Goal: Find contact information: Find contact information

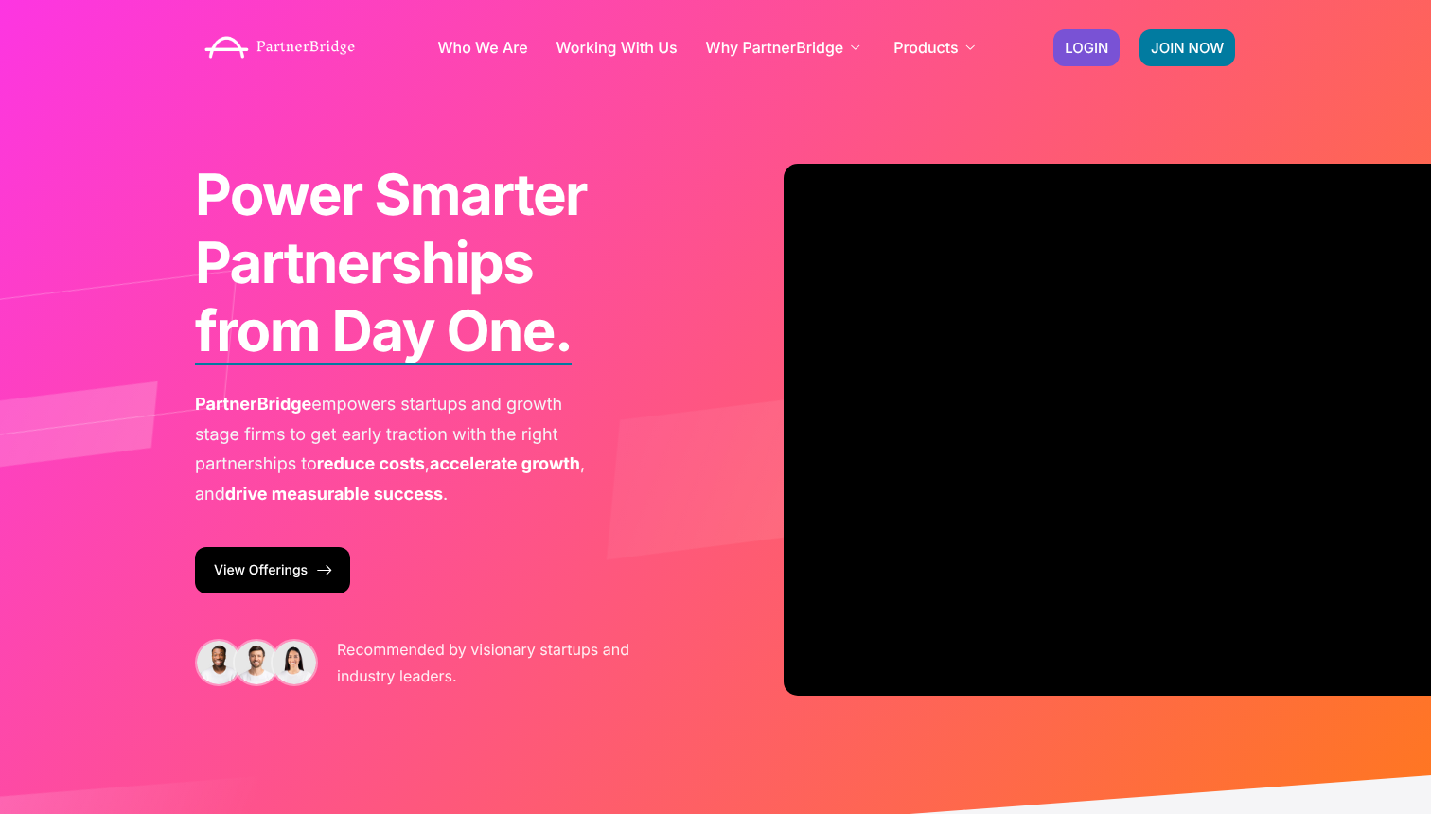
click at [1084, 22] on div "JOIN NOW LOGIN" at bounding box center [1145, 48] width 202 height 56
click at [1080, 43] on span "LOGIN" at bounding box center [1087, 48] width 44 height 14
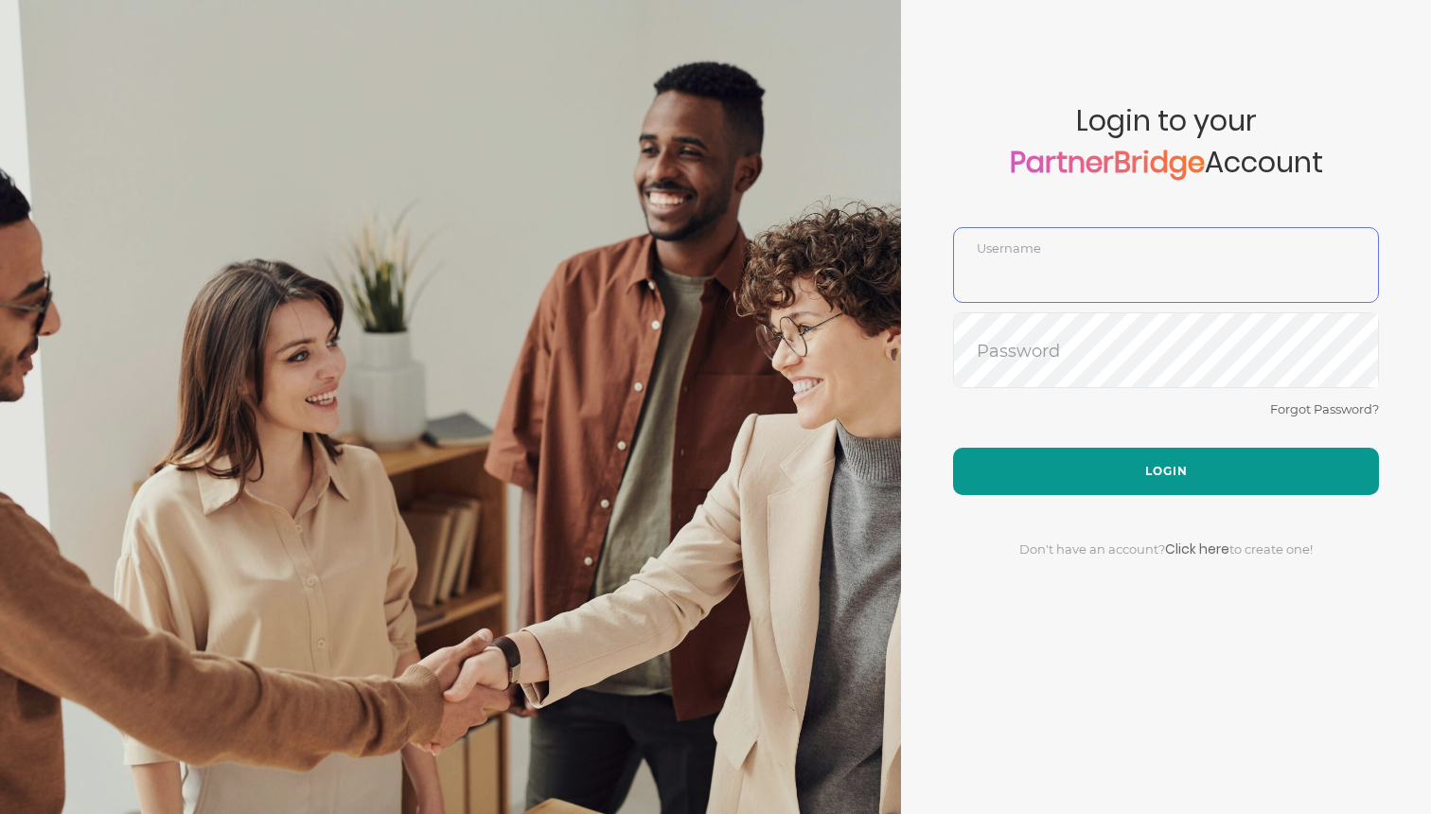
type input "DemoUser"
click at [1100, 477] on button "Login" at bounding box center [1166, 471] width 426 height 47
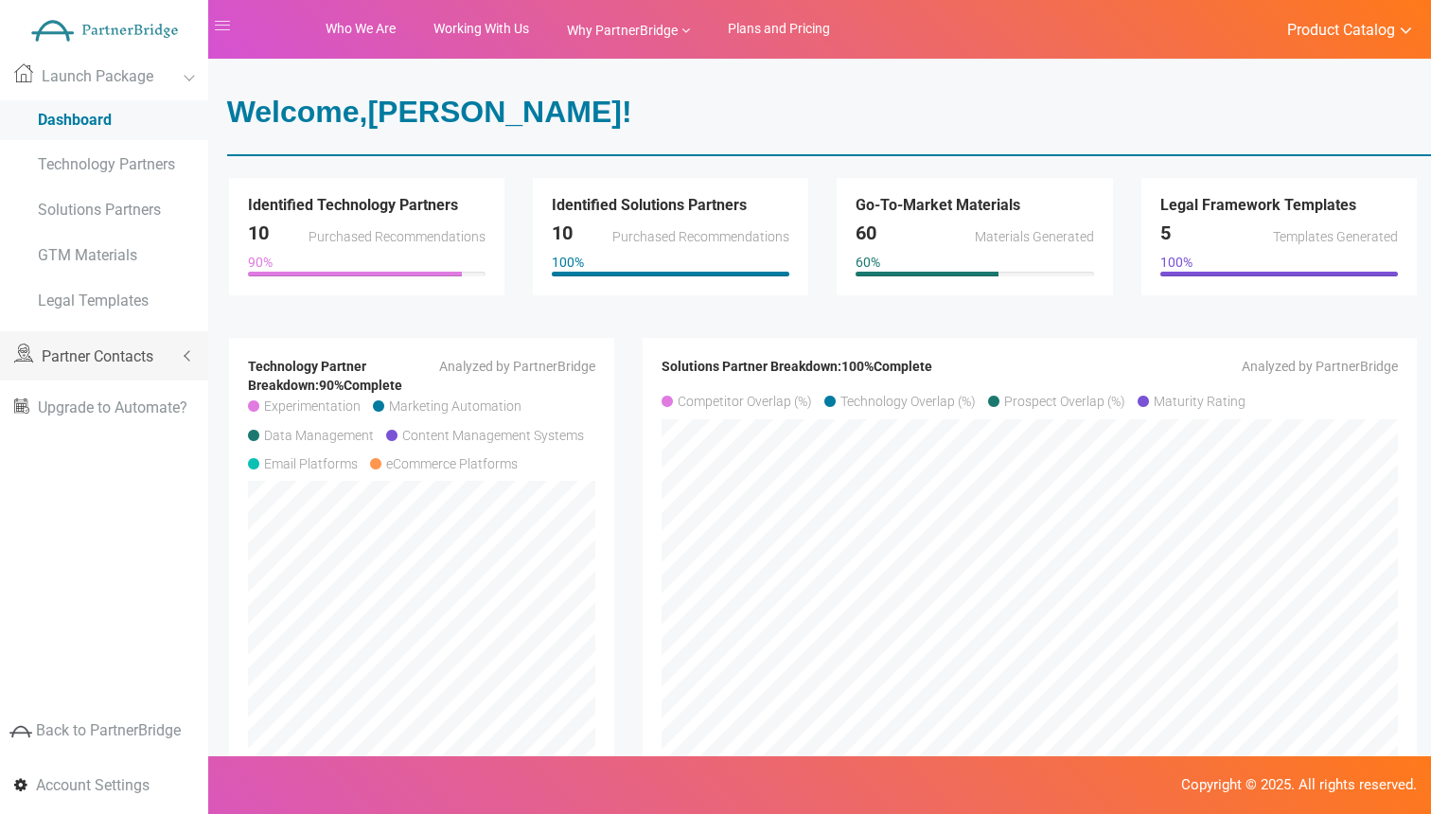
click at [115, 364] on link "Partner Contacts" at bounding box center [104, 355] width 208 height 49
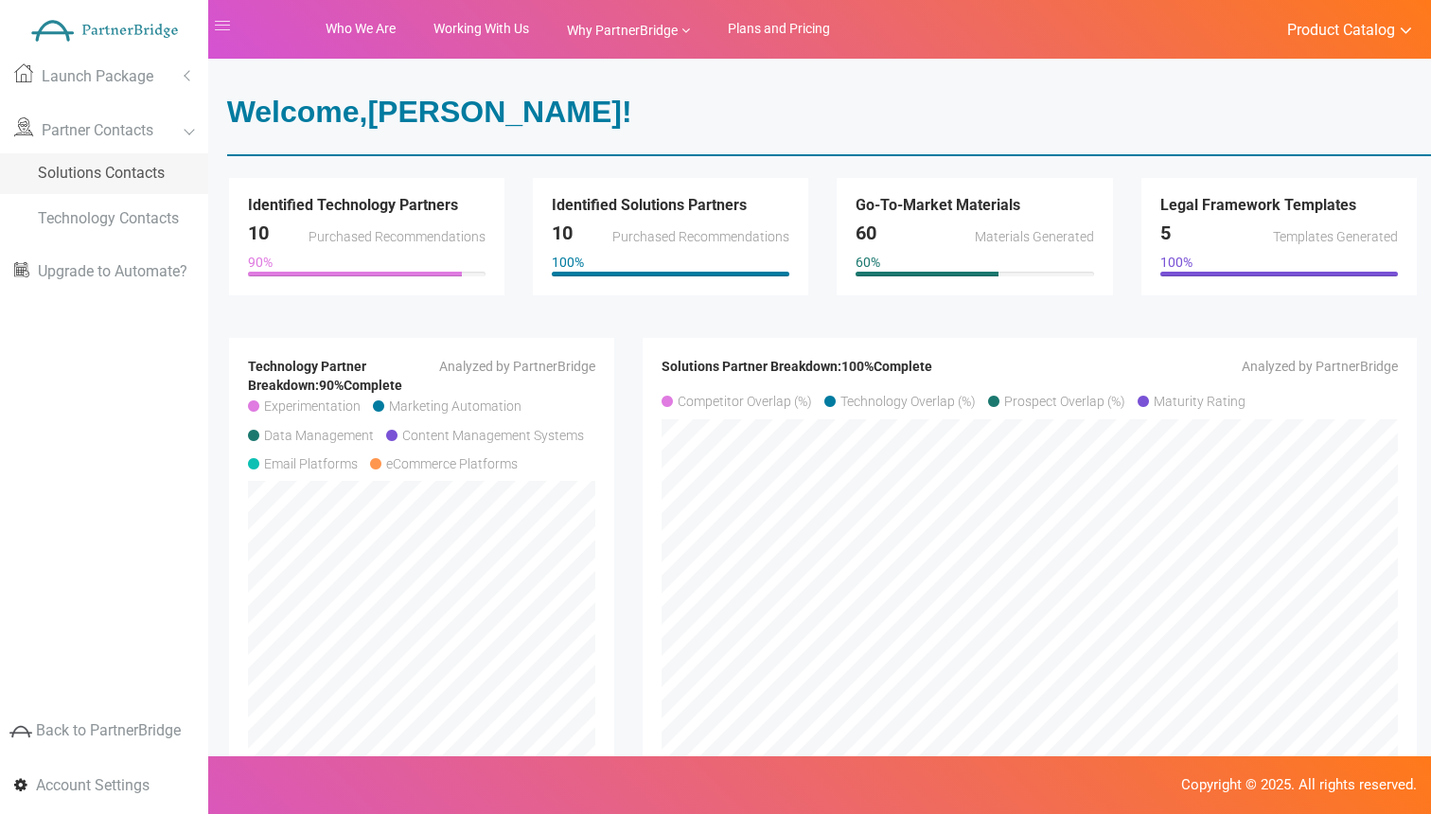
click at [100, 169] on span "Solutions Contacts" at bounding box center [101, 173] width 127 height 18
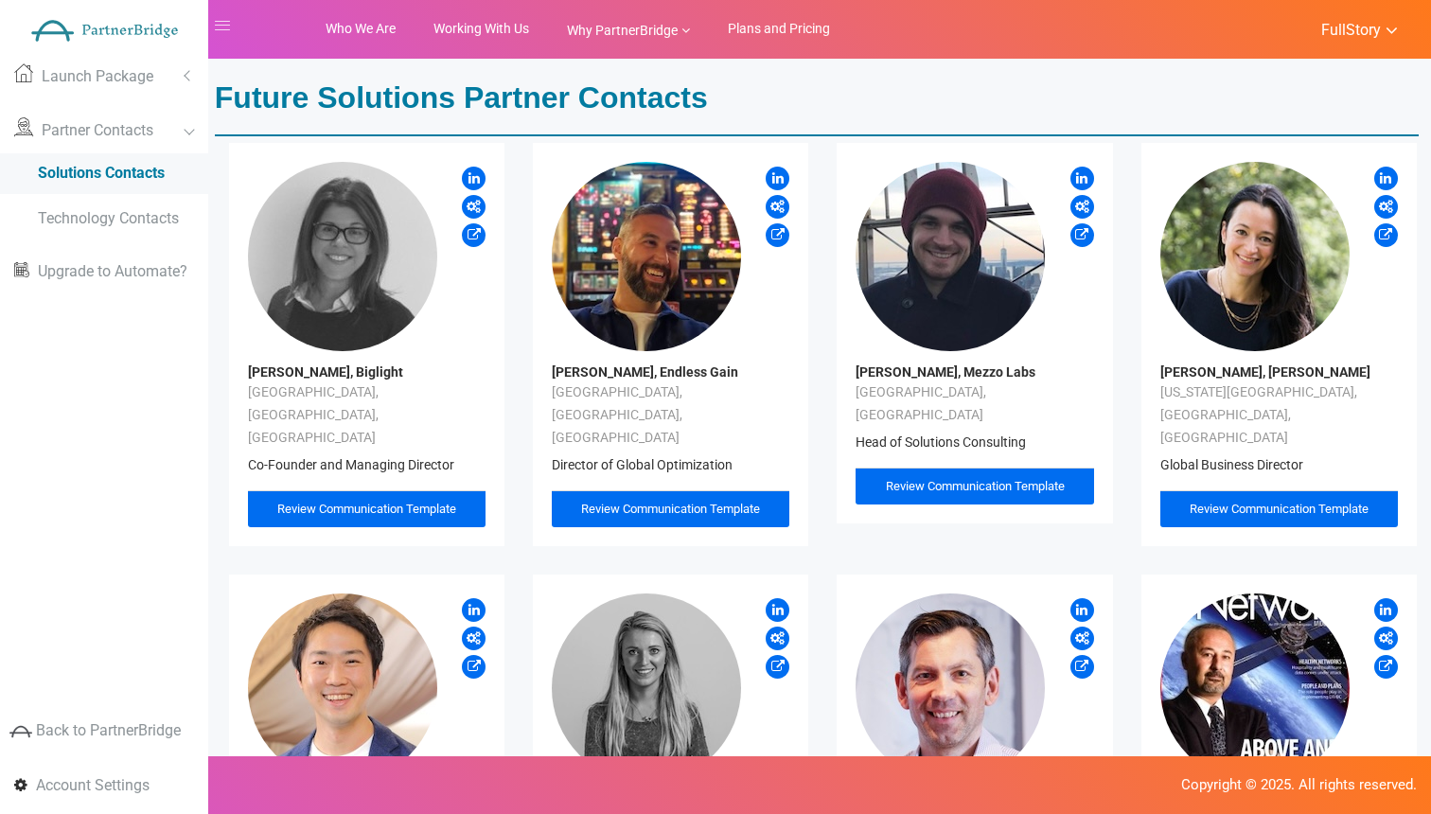
click at [683, 502] on span "Review Communication Template" at bounding box center [670, 509] width 179 height 14
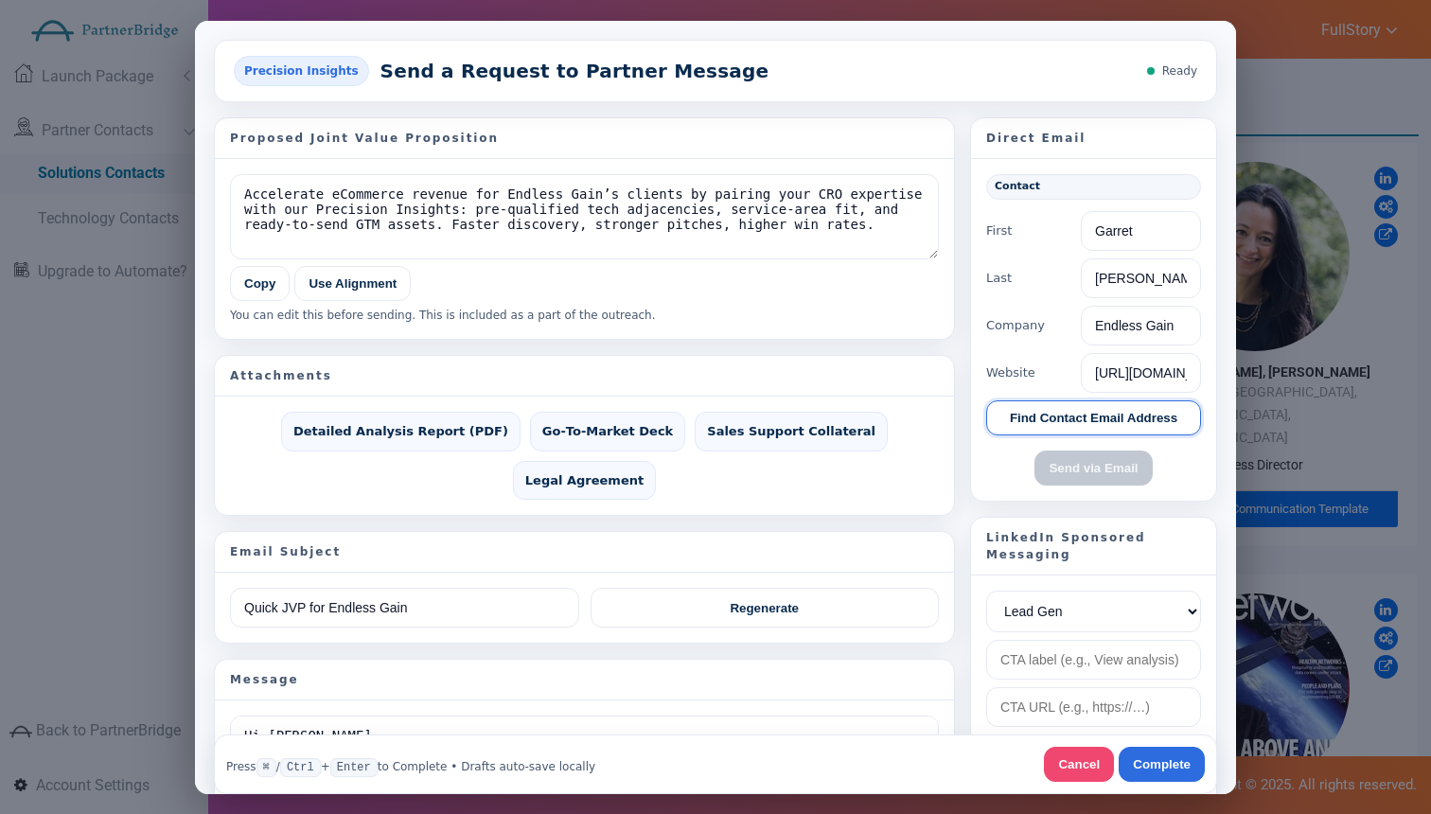
click at [1170, 419] on button "Find Contact Email Address" at bounding box center [1094, 417] width 215 height 35
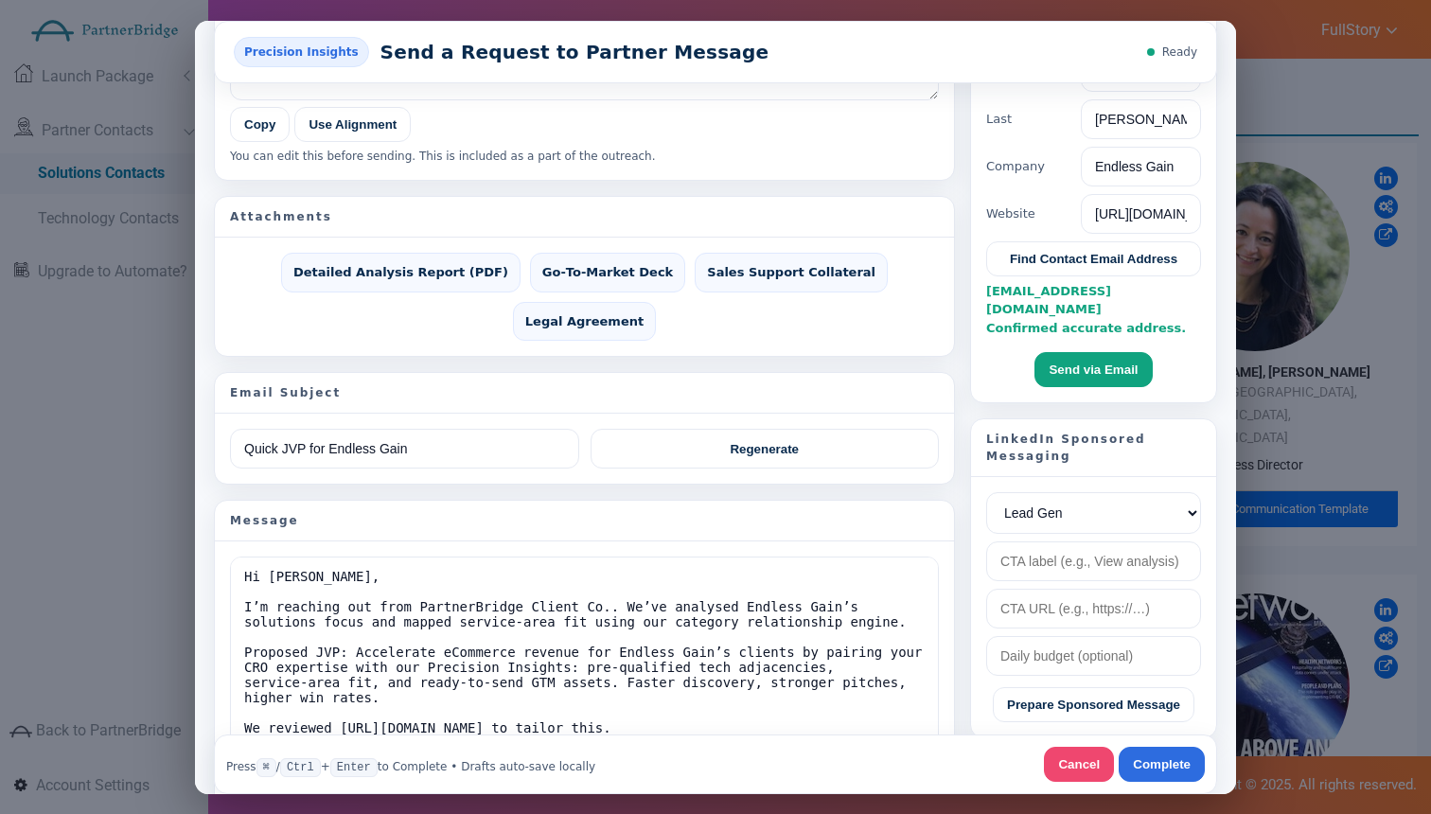
scroll to position [174, 0]
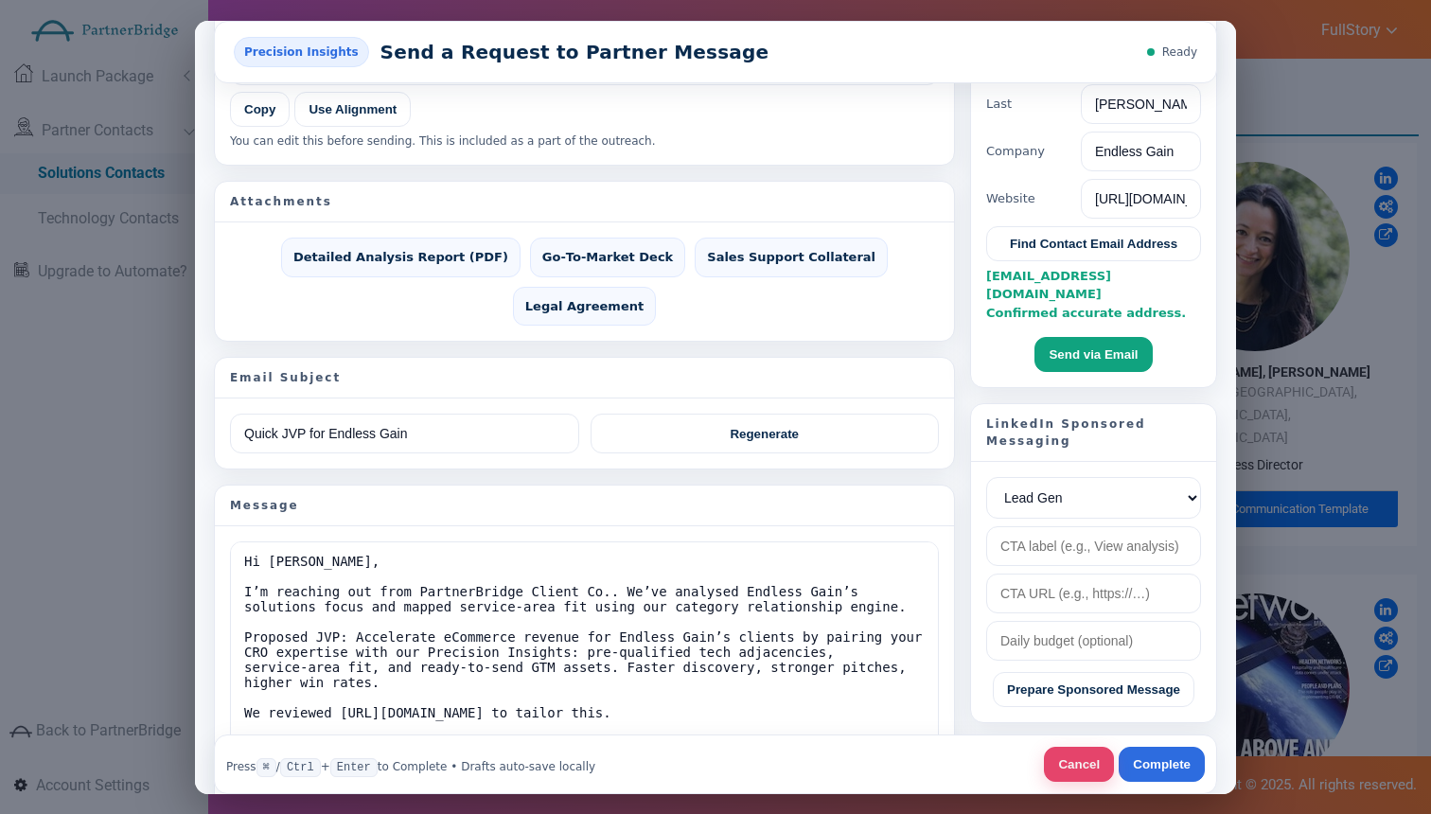
click at [1086, 756] on button "Cancel" at bounding box center [1079, 763] width 70 height 35
